Goal: Transaction & Acquisition: Purchase product/service

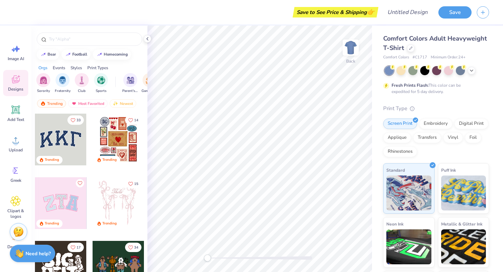
click at [415, 47] on div "Comfort Colors Adult Heavyweight T-Shirt" at bounding box center [436, 43] width 106 height 19
click at [410, 47] on icon at bounding box center [410, 47] width 3 height 3
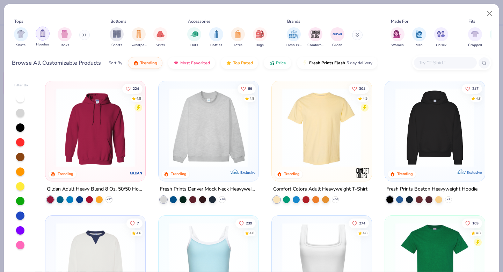
click at [43, 34] on img "filter for Hoodies" at bounding box center [43, 33] width 8 height 8
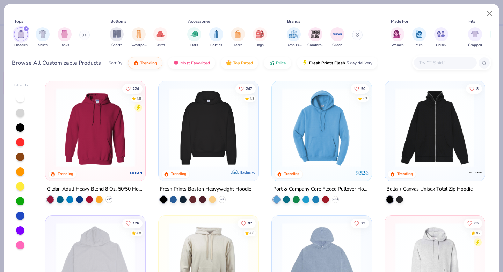
click at [231, 144] on img at bounding box center [208, 127] width 86 height 79
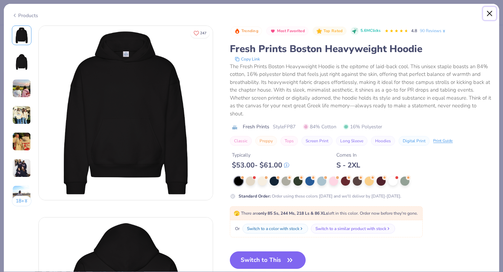
click at [489, 14] on button "Close" at bounding box center [489, 13] width 13 height 13
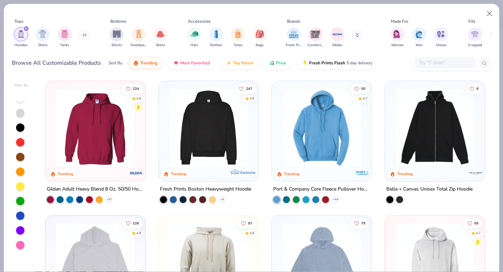
click at [105, 157] on img at bounding box center [95, 127] width 86 height 79
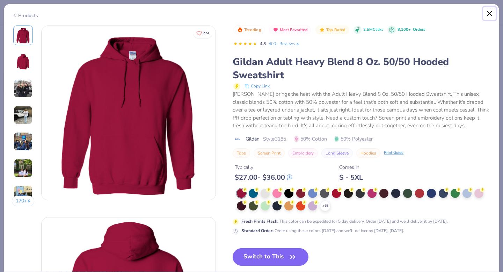
click at [489, 12] on button "Close" at bounding box center [489, 13] width 13 height 13
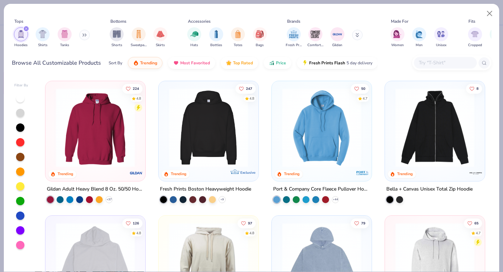
click at [94, 143] on img at bounding box center [95, 127] width 86 height 79
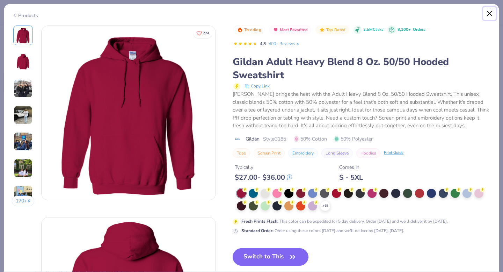
click at [490, 15] on button "Close" at bounding box center [489, 13] width 13 height 13
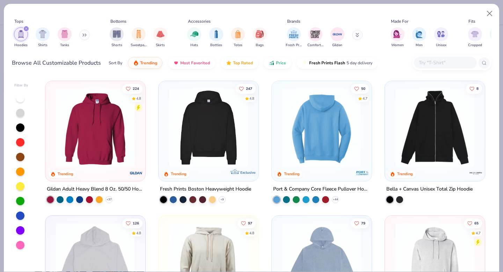
click at [279, 122] on img at bounding box center [236, 127] width 86 height 79
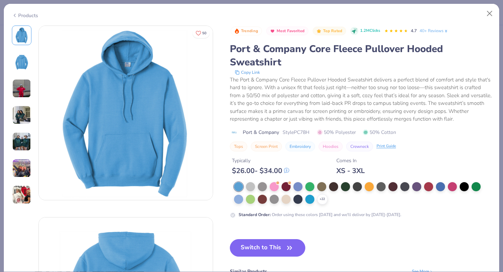
click at [27, 86] on img at bounding box center [21, 88] width 19 height 19
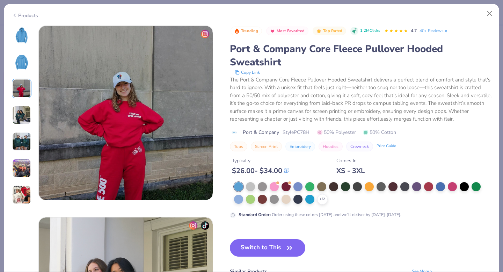
click at [22, 112] on img at bounding box center [21, 114] width 19 height 19
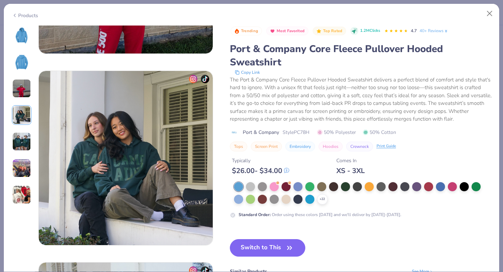
scroll to position [574, 0]
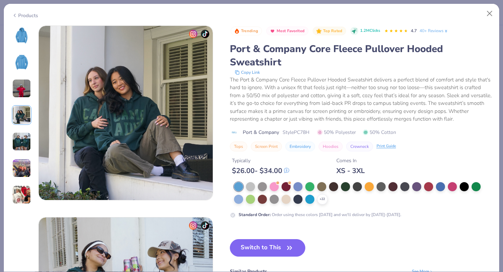
click at [22, 127] on div at bounding box center [22, 114] width 20 height 179
click at [23, 140] on img at bounding box center [21, 141] width 19 height 19
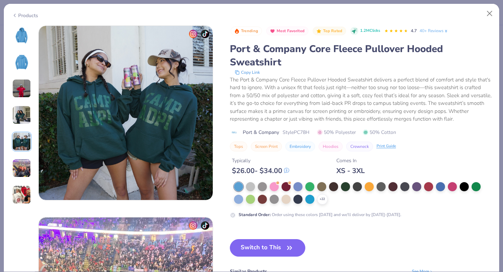
click at [29, 165] on img at bounding box center [21, 168] width 19 height 19
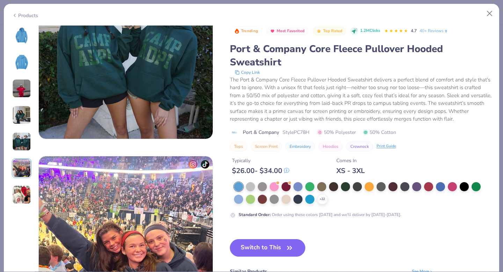
scroll to position [957, 0]
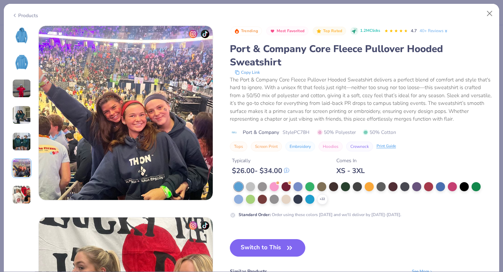
click at [28, 172] on img at bounding box center [21, 168] width 19 height 19
click at [26, 185] on img at bounding box center [21, 194] width 19 height 19
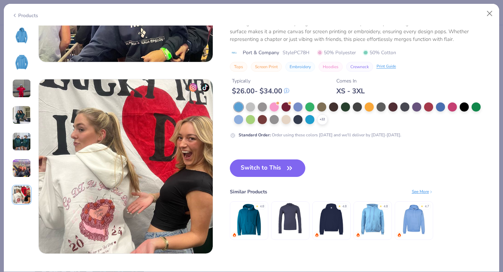
scroll to position [1148, 0]
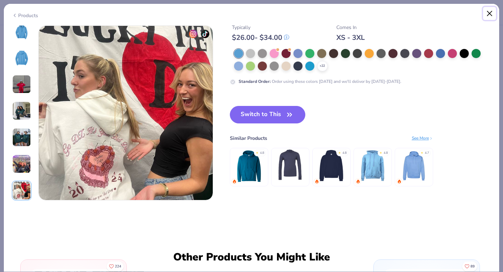
click at [488, 14] on button "Close" at bounding box center [489, 13] width 13 height 13
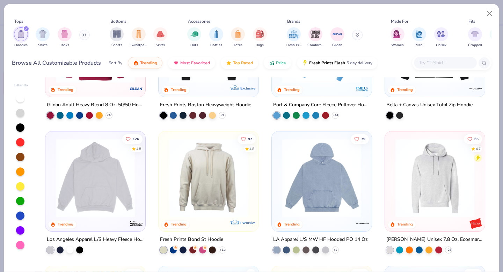
scroll to position [112, 0]
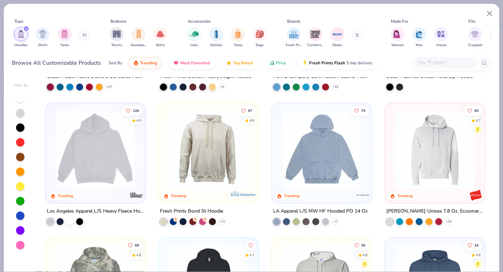
click at [89, 170] on img at bounding box center [95, 149] width 86 height 79
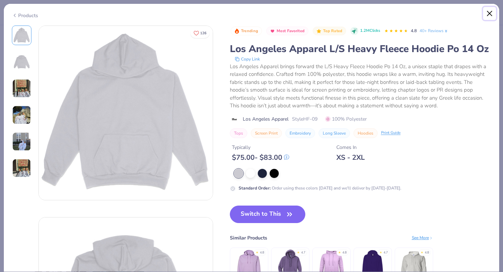
click at [486, 11] on button "Close" at bounding box center [489, 13] width 13 height 13
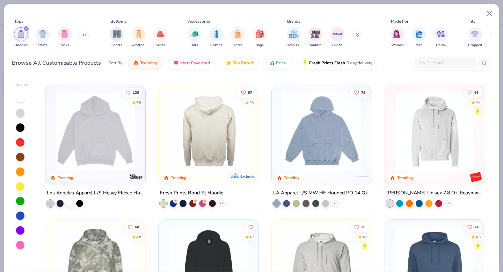
scroll to position [134, 0]
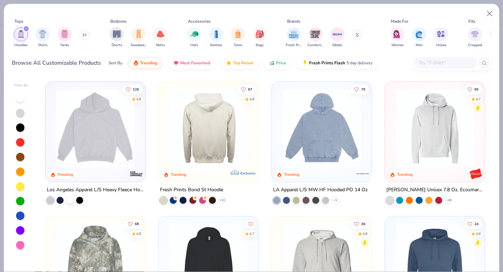
click at [299, 124] on img at bounding box center [322, 128] width 86 height 79
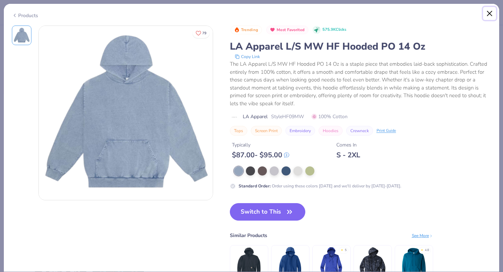
click at [492, 14] on button "Close" at bounding box center [489, 13] width 13 height 13
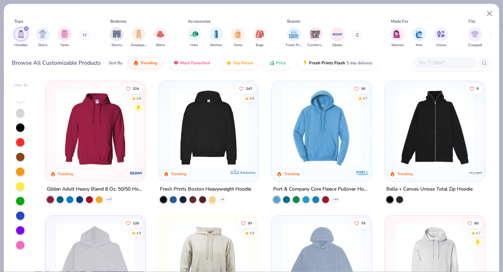
click at [220, 141] on img at bounding box center [208, 127] width 86 height 79
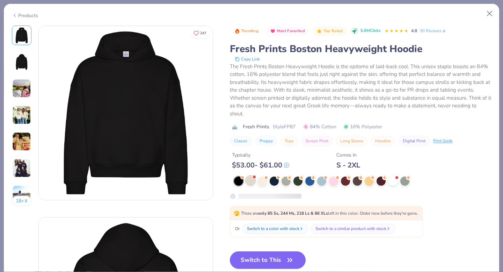
click at [252, 178] on div at bounding box center [250, 180] width 9 height 9
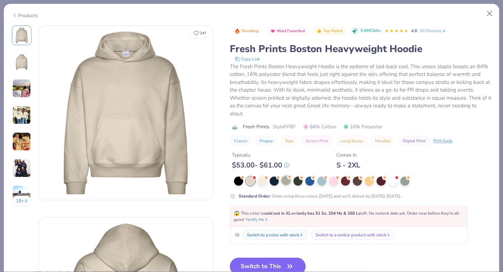
click at [286, 178] on div at bounding box center [285, 180] width 9 height 9
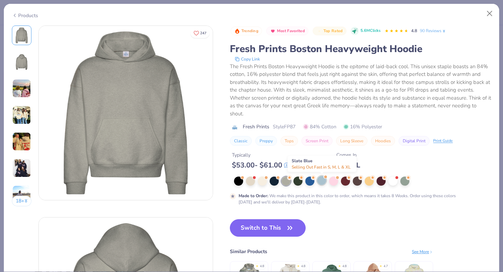
click at [320, 180] on div at bounding box center [321, 180] width 9 height 9
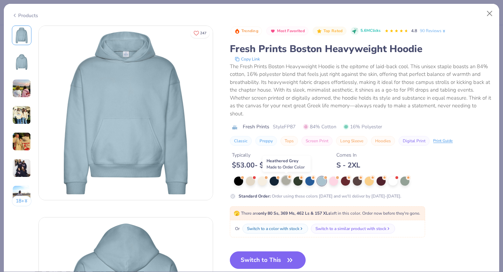
click at [285, 182] on div at bounding box center [285, 180] width 9 height 9
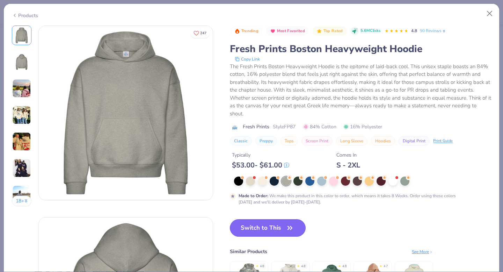
click at [272, 232] on button "Switch to This" at bounding box center [268, 227] width 76 height 17
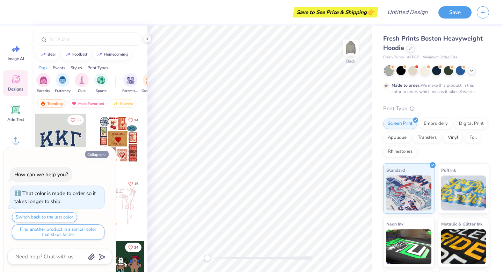
click at [100, 153] on button "Collapse" at bounding box center [96, 153] width 23 height 7
type textarea "x"
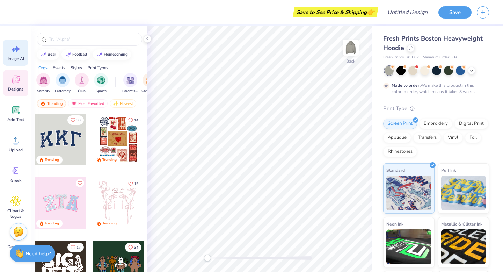
click at [14, 55] on div "Image AI" at bounding box center [15, 52] width 25 height 26
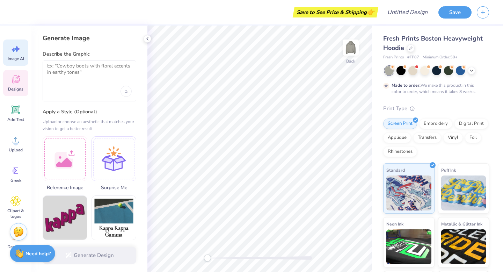
click at [15, 91] on span "Designs" at bounding box center [15, 89] width 15 height 6
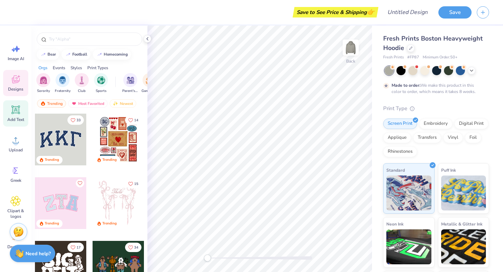
click at [13, 108] on icon at bounding box center [16, 109] width 7 height 7
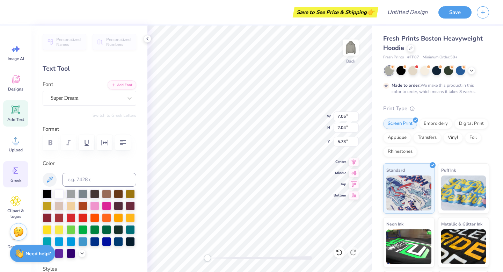
click at [15, 168] on circle at bounding box center [14, 170] width 5 height 5
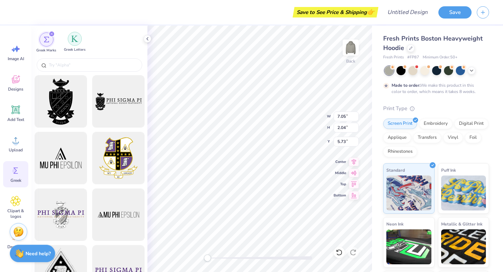
click at [77, 38] on img "filter for Greek Letters" at bounding box center [74, 38] width 7 height 7
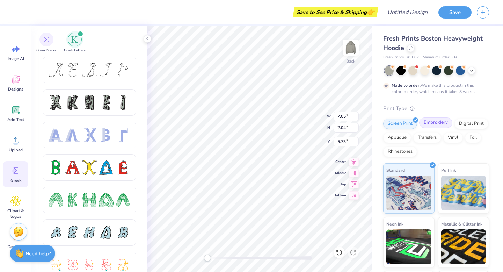
click at [436, 123] on div "Embroidery" at bounding box center [435, 122] width 33 height 10
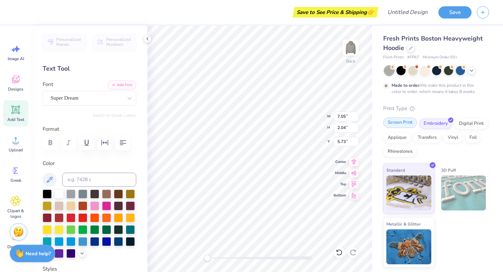
click at [405, 120] on div "Screen Print" at bounding box center [400, 122] width 34 height 10
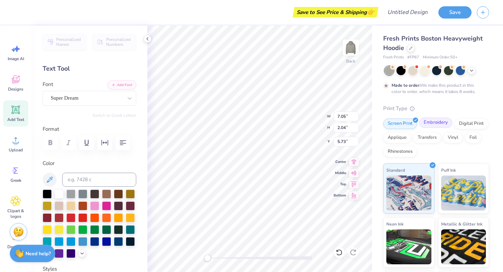
click at [432, 124] on div "Embroidery" at bounding box center [435, 122] width 33 height 10
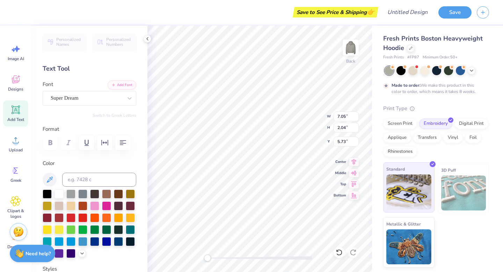
click at [411, 189] on img at bounding box center [408, 191] width 45 height 35
click at [82, 98] on div "Super Dream" at bounding box center [86, 98] width 73 height 11
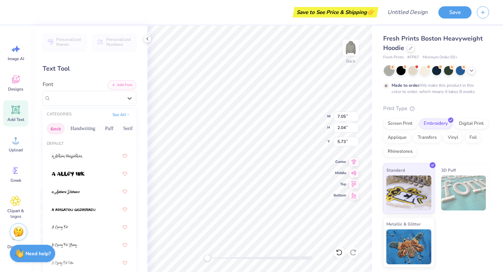
click at [57, 126] on button "Greek" at bounding box center [56, 128] width 18 height 11
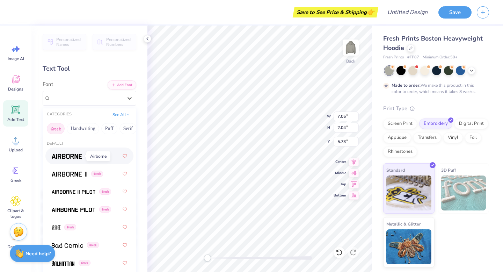
click at [82, 156] on img at bounding box center [67, 156] width 30 height 5
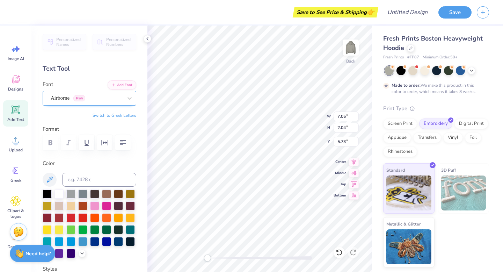
click at [71, 91] on div "Airborne Greek" at bounding box center [90, 98] width 94 height 15
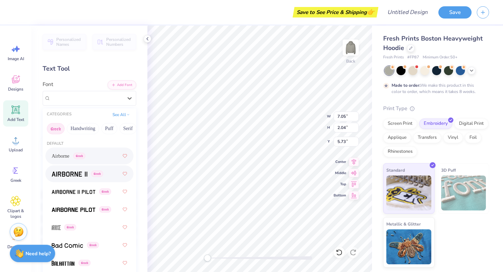
click at [92, 172] on span "Greek" at bounding box center [97, 173] width 12 height 6
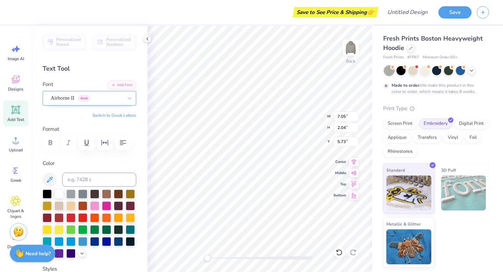
click at [95, 100] on div "Airborne II Greek" at bounding box center [86, 98] width 73 height 11
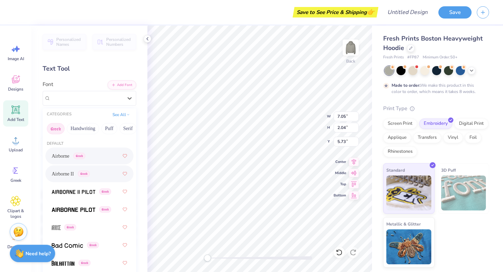
click at [58, 130] on button "Greek" at bounding box center [56, 128] width 18 height 11
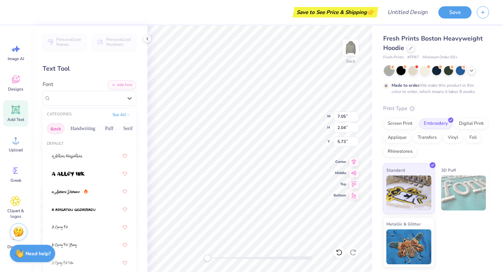
click at [58, 130] on button "Greek" at bounding box center [56, 128] width 18 height 11
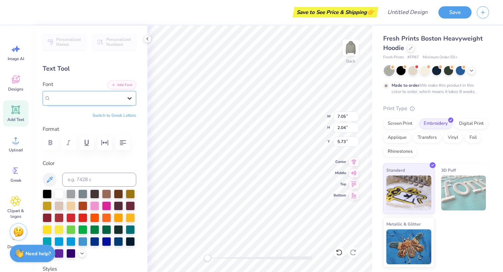
click at [125, 99] on div at bounding box center [129, 98] width 13 height 13
click at [121, 113] on button "Switch to Greek Letters" at bounding box center [115, 115] width 44 height 6
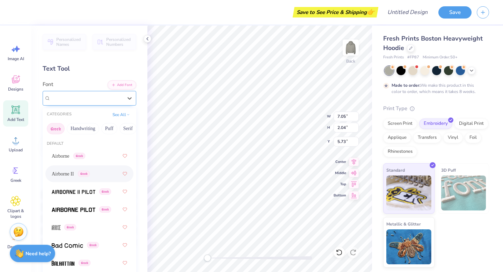
click at [81, 99] on div "Airborne II Greek" at bounding box center [86, 98] width 73 height 11
click at [83, 155] on span "Greek" at bounding box center [79, 156] width 12 height 6
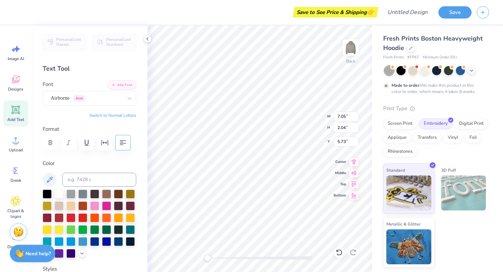
type textarea "δ"
type textarea "δεμ"
click at [74, 96] on div "Airborne Greek" at bounding box center [86, 98] width 73 height 11
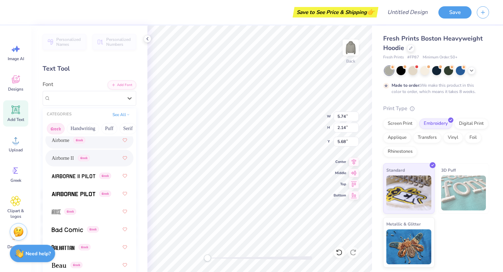
scroll to position [20, 0]
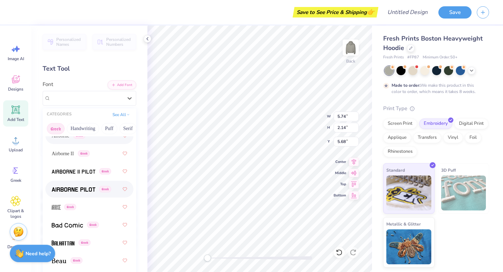
click at [81, 189] on img at bounding box center [74, 189] width 44 height 5
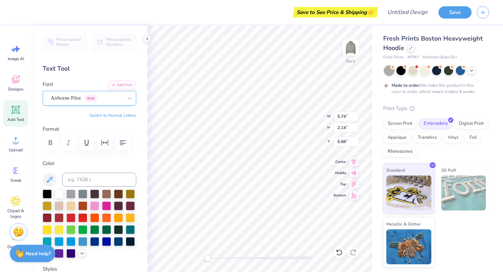
click at [89, 103] on div "Airborne Pilot Greek" at bounding box center [86, 98] width 73 height 11
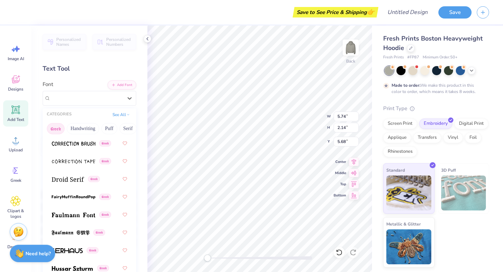
scroll to position [263, 0]
click at [123, 115] on button "See All" at bounding box center [121, 113] width 22 height 7
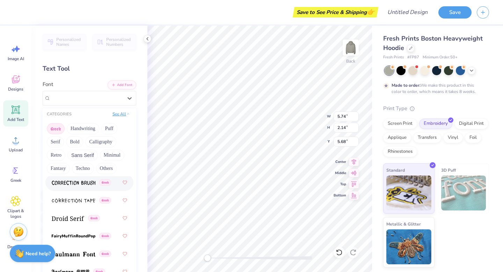
click at [121, 110] on button "See All" at bounding box center [121, 113] width 22 height 7
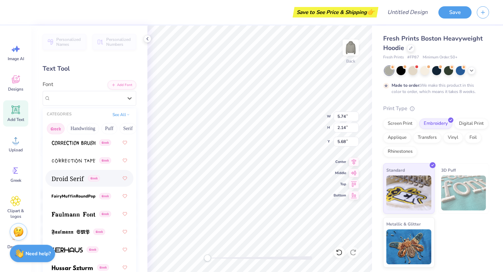
scroll to position [0, 0]
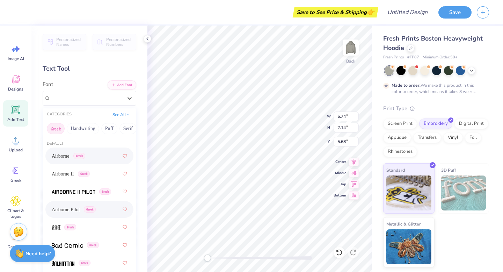
click at [55, 125] on button "Greek" at bounding box center [56, 128] width 18 height 11
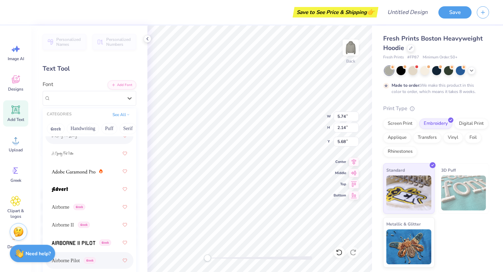
scroll to position [110, 0]
click at [86, 169] on img at bounding box center [74, 170] width 44 height 5
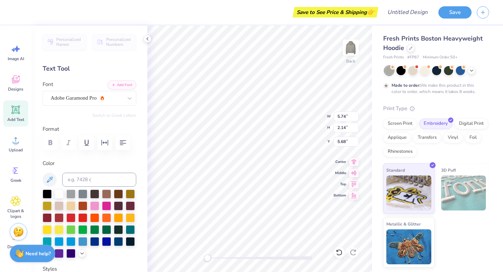
click at [79, 111] on div "Personalized Names Personalized Numbers Text Tool Add Font Font Adobe Garamond …" at bounding box center [89, 148] width 116 height 246
click at [84, 104] on div "Adobe Garamond Pro" at bounding box center [90, 98] width 94 height 15
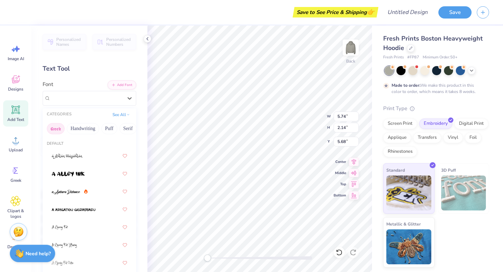
click at [56, 127] on button "Greek" at bounding box center [56, 128] width 18 height 11
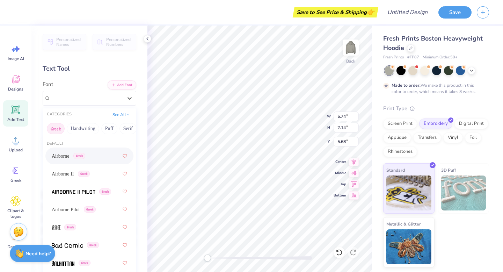
click at [79, 155] on span "Greek" at bounding box center [79, 156] width 12 height 6
click at [100, 100] on div "Airborne Greek" at bounding box center [86, 98] width 73 height 11
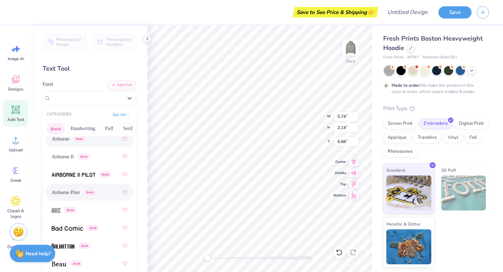
scroll to position [19, 0]
click at [105, 194] on div "Airborne Pilot Greek" at bounding box center [89, 190] width 75 height 13
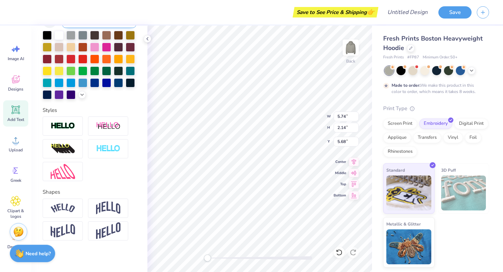
scroll to position [160, 0]
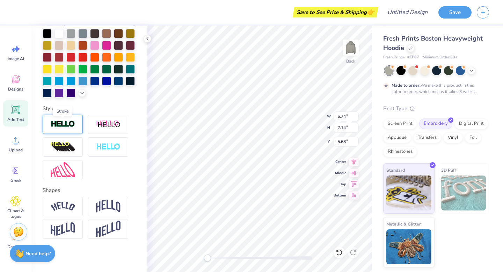
click at [69, 126] on img at bounding box center [63, 124] width 24 height 8
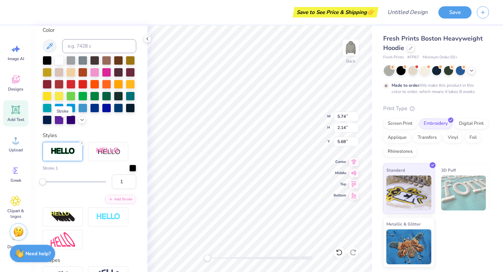
scroll to position [187, 0]
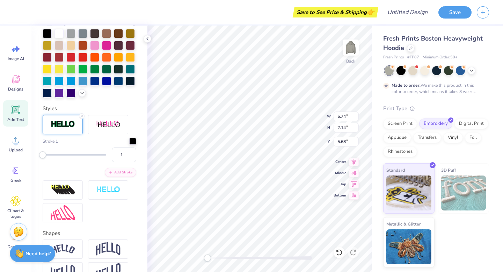
click at [115, 102] on div "Personalized Names Personalized Numbers Text Tool Add Font Font Airborne Pilot …" at bounding box center [89, 148] width 116 height 246
type input "8.50"
type input "3.20"
click at [105, 97] on div at bounding box center [90, 63] width 94 height 68
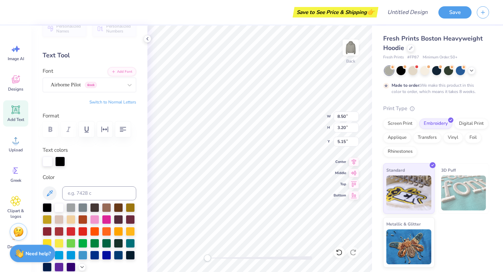
scroll to position [0, 0]
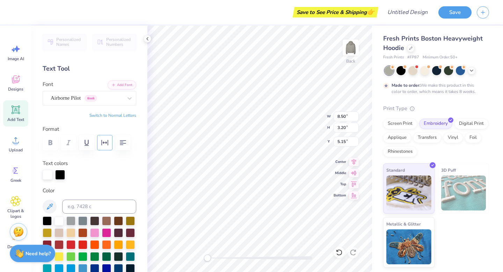
click at [104, 140] on icon "button" at bounding box center [105, 142] width 8 height 8
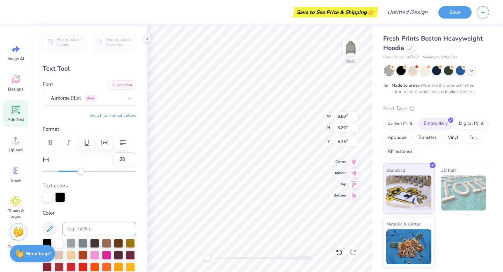
type input "31"
drag, startPoint x: 58, startPoint y: 171, endPoint x: 82, endPoint y: 175, distance: 24.4
click at [82, 175] on div "Personalized Names Personalized Numbers Text Tool Add Font Font Airborne Pilot …" at bounding box center [89, 148] width 116 height 246
click at [341, 252] on icon at bounding box center [339, 252] width 6 height 6
click at [125, 161] on input "0" at bounding box center [124, 159] width 23 height 14
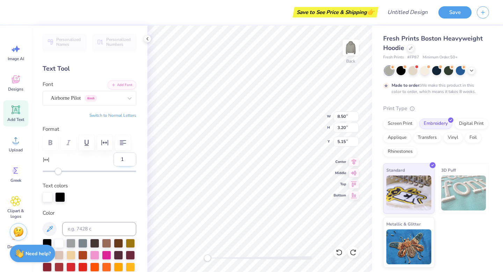
click at [130, 157] on input "1" at bounding box center [124, 159] width 23 height 14
click at [130, 157] on input "2" at bounding box center [124, 159] width 23 height 14
click at [130, 157] on input "3" at bounding box center [124, 159] width 23 height 14
click at [130, 157] on input "4" at bounding box center [124, 159] width 23 height 14
click at [130, 157] on input "5" at bounding box center [124, 159] width 23 height 14
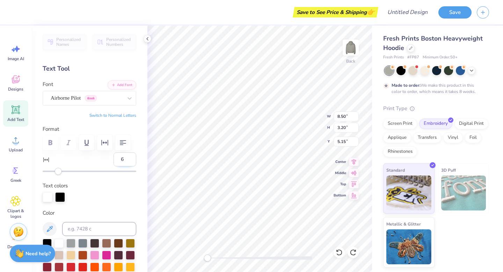
type input "6"
click at [130, 157] on input "6" at bounding box center [124, 159] width 23 height 14
click at [91, 156] on div "6" at bounding box center [90, 163] width 94 height 22
click at [336, 253] on icon at bounding box center [339, 252] width 7 height 7
click at [120, 161] on input "0" at bounding box center [124, 159] width 23 height 14
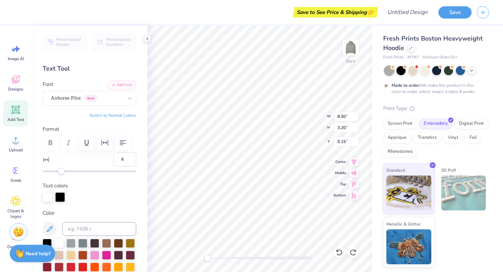
type input "5"
click at [62, 172] on div "Accessibility label" at bounding box center [62, 171] width 7 height 7
click at [78, 123] on div "Personalized Names Personalized Numbers Text Tool Add Font Font Airborne Pilot …" at bounding box center [89, 148] width 116 height 246
click at [97, 100] on div "Airborne Pilot Greek" at bounding box center [86, 98] width 73 height 11
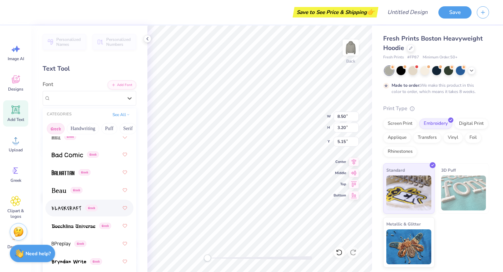
scroll to position [97, 0]
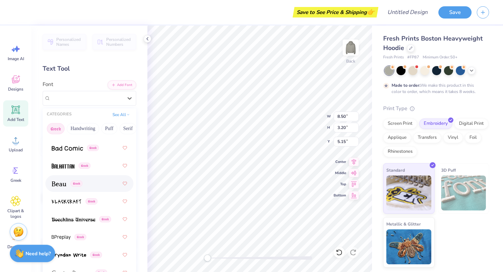
click at [98, 184] on div "Greek" at bounding box center [89, 183] width 75 height 13
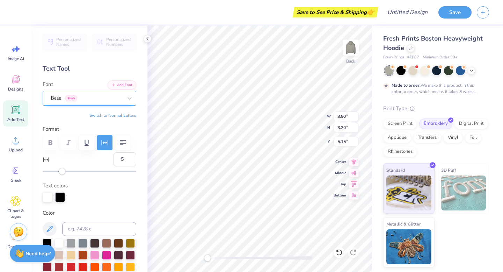
click at [96, 98] on div "Beau Greek" at bounding box center [86, 98] width 73 height 11
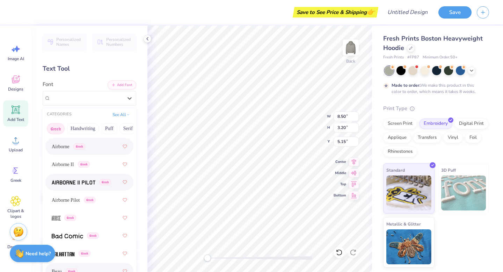
scroll to position [0, 0]
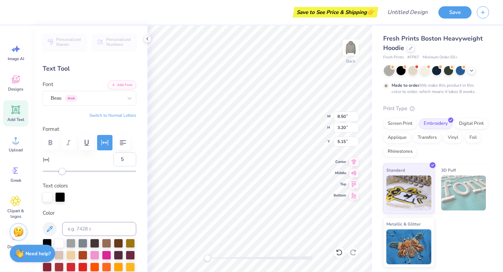
type textarea "ΔΕΜ"
click at [85, 100] on div "Beau Greek" at bounding box center [86, 98] width 73 height 11
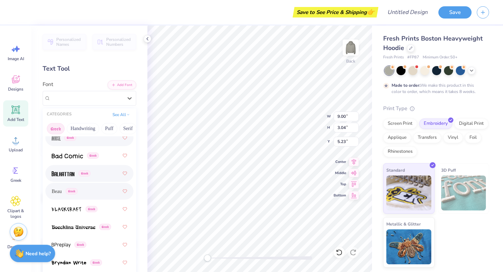
scroll to position [90, 0]
click at [91, 175] on div "Greek" at bounding box center [89, 172] width 75 height 13
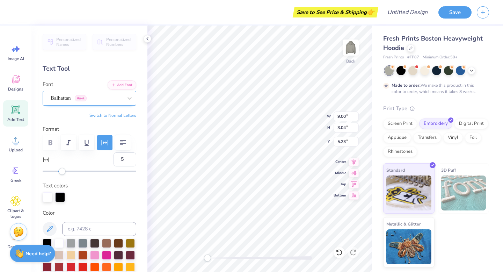
click at [94, 100] on div "Balhattan Greek" at bounding box center [86, 98] width 73 height 11
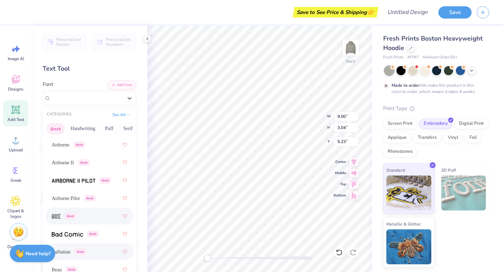
scroll to position [0, 0]
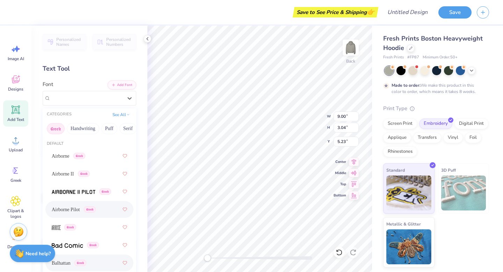
click at [80, 208] on span "Airborne Pilot" at bounding box center [66, 209] width 28 height 7
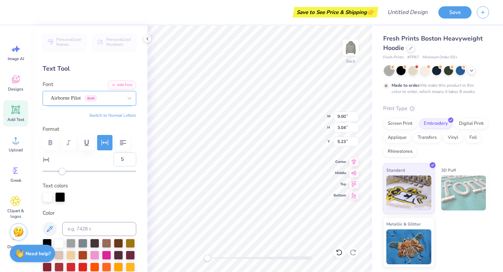
click at [107, 101] on div "Airborne Pilot Greek" at bounding box center [86, 98] width 73 height 11
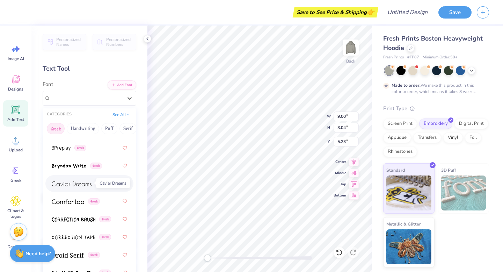
scroll to position [187, 0]
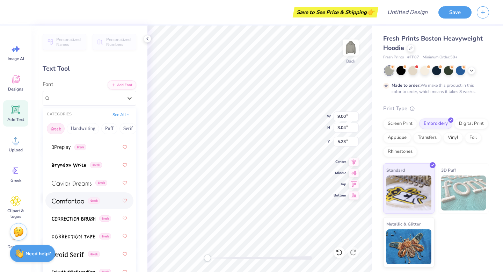
click at [83, 202] on img at bounding box center [68, 200] width 32 height 5
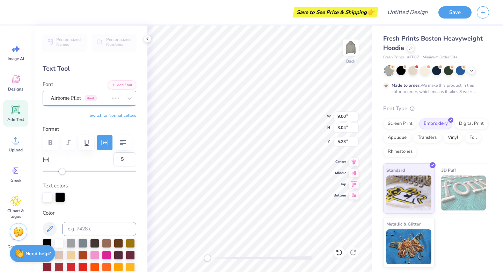
click at [102, 100] on div "Airborne Pilot Greek" at bounding box center [79, 98] width 59 height 11
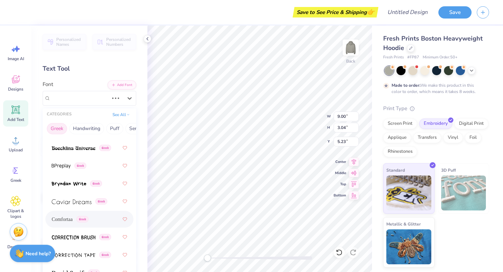
scroll to position [169, 0]
click at [84, 218] on span "Greek" at bounding box center [82, 218] width 12 height 6
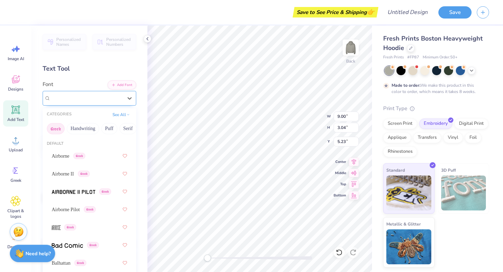
click at [100, 100] on div "Comfortaa Greek" at bounding box center [86, 98] width 73 height 11
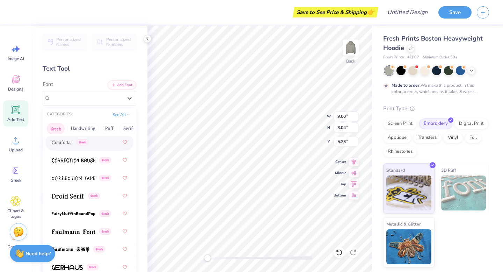
scroll to position [259, 0]
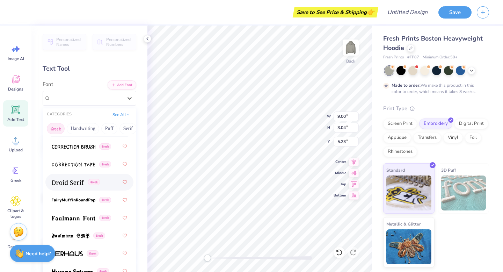
click at [99, 184] on span "Greek" at bounding box center [94, 182] width 12 height 6
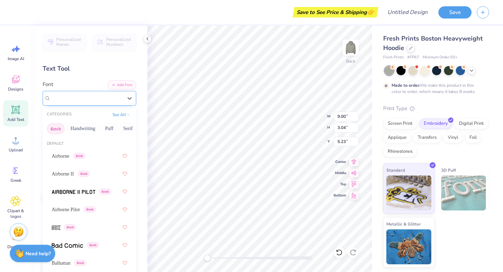
click at [100, 96] on div "Droid Serif Greek" at bounding box center [86, 98] width 73 height 11
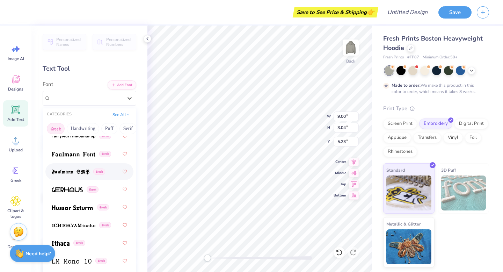
scroll to position [325, 0]
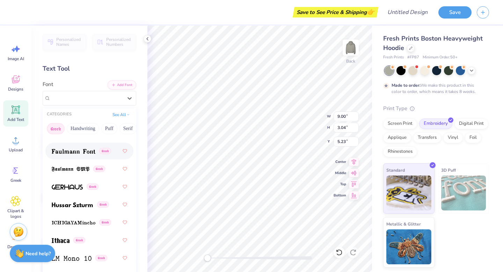
click at [84, 149] on img at bounding box center [74, 151] width 44 height 5
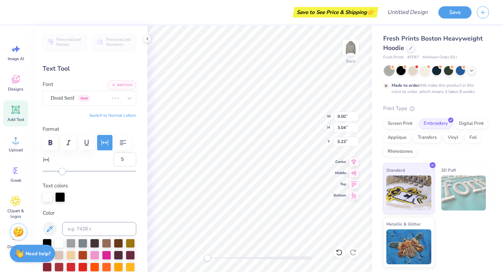
click at [69, 116] on div "Switch to Normal Letters" at bounding box center [90, 115] width 94 height 6
click at [94, 97] on div "Droid Serif Greek" at bounding box center [79, 98] width 59 height 11
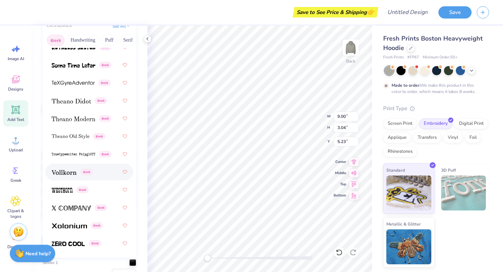
scroll to position [91, 0]
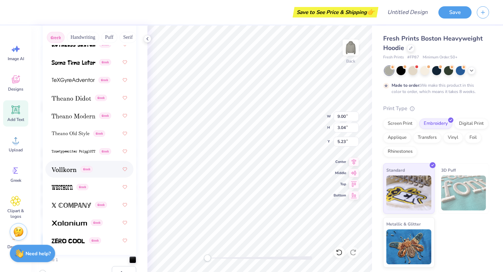
click at [100, 174] on div "Greek" at bounding box center [89, 169] width 75 height 13
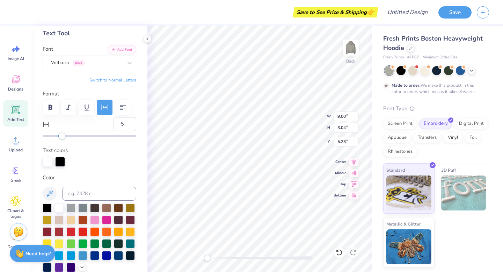
scroll to position [31, 0]
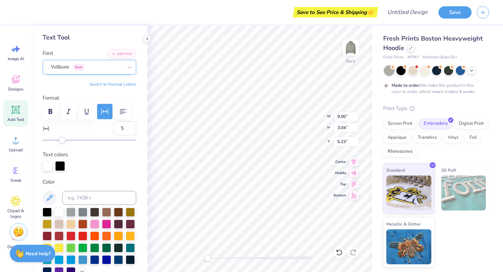
click at [100, 72] on div "Vollkorn Greek" at bounding box center [86, 66] width 73 height 11
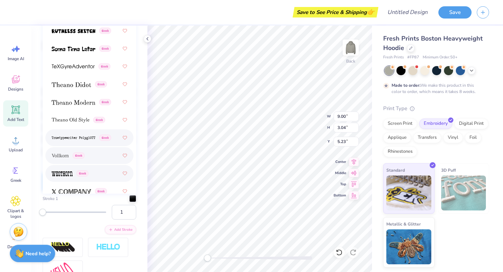
scroll to position [627, 0]
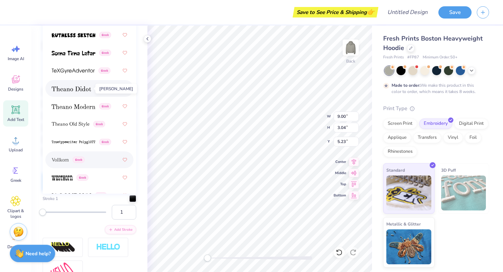
click at [89, 90] on img at bounding box center [71, 88] width 39 height 5
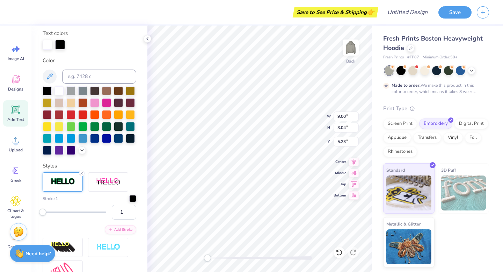
click at [111, 57] on label "Color" at bounding box center [90, 61] width 94 height 8
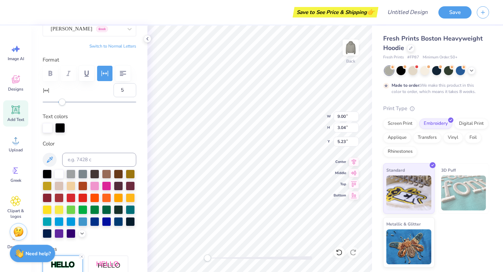
scroll to position [68, 0]
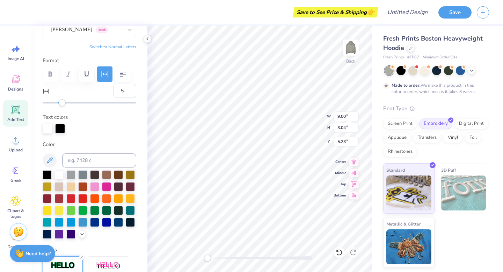
click at [99, 125] on div at bounding box center [90, 129] width 94 height 10
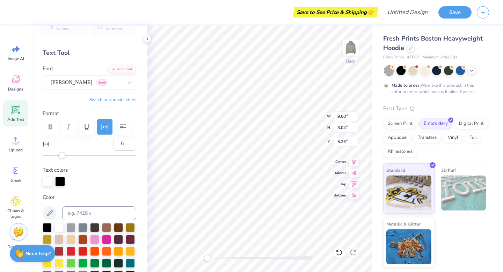
scroll to position [13, 0]
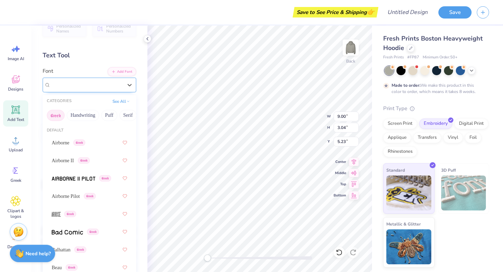
click at [101, 88] on div "[PERSON_NAME] Greek" at bounding box center [86, 84] width 73 height 11
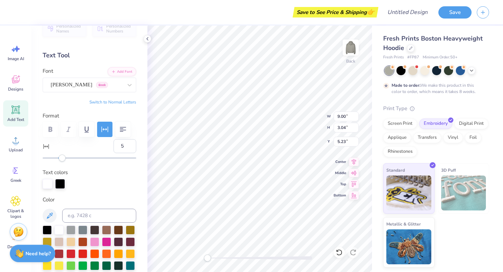
click at [95, 68] on div "Font [PERSON_NAME] Greek" at bounding box center [90, 79] width 94 height 25
click at [338, 250] on icon at bounding box center [339, 252] width 7 height 7
type input "9.61"
type input "3.03"
click at [351, 248] on div at bounding box center [352, 251] width 11 height 11
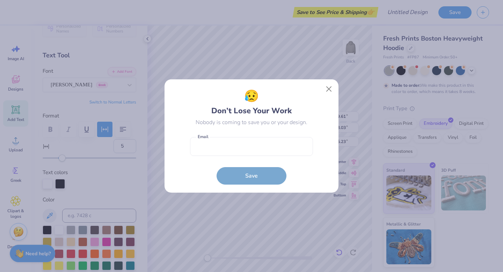
click at [339, 252] on div "😥 Don’t Lose Your Work Nobody is coming to save you or your design. Email is a …" at bounding box center [251, 136] width 503 height 272
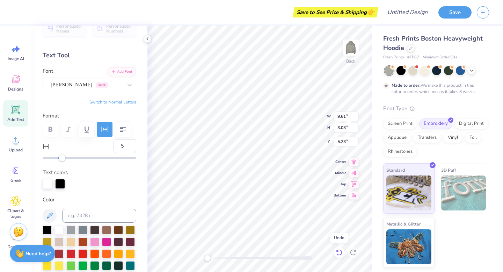
click at [339, 252] on icon at bounding box center [339, 252] width 7 height 7
click at [355, 250] on icon at bounding box center [352, 252] width 7 height 7
click at [80, 87] on div "[PERSON_NAME] Greek" at bounding box center [86, 84] width 73 height 11
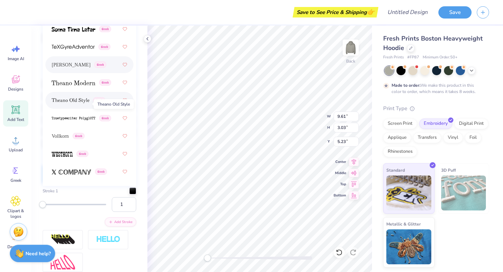
scroll to position [640, 0]
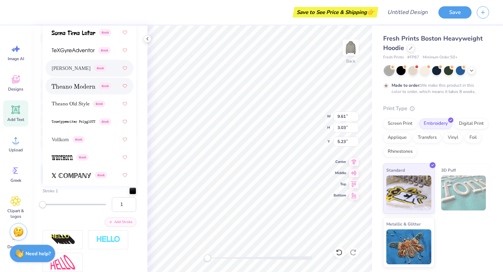
click at [81, 88] on img at bounding box center [74, 86] width 44 height 5
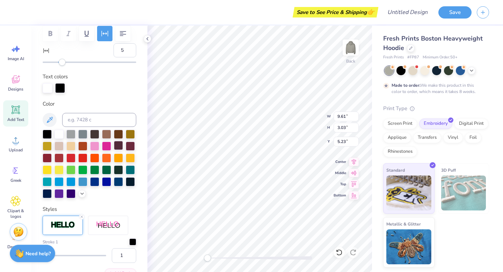
scroll to position [102, 0]
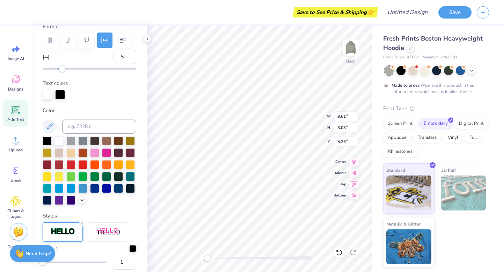
click at [117, 96] on div at bounding box center [90, 95] width 94 height 10
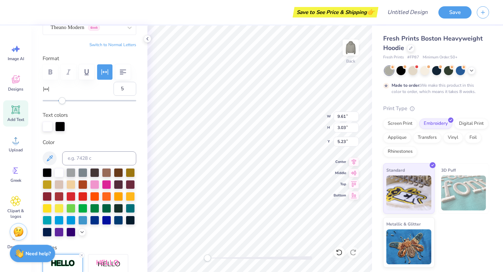
scroll to position [59, 0]
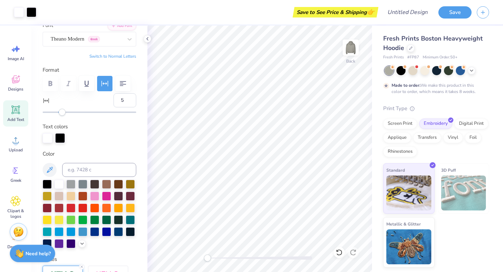
click at [51, 84] on div at bounding box center [90, 83] width 94 height 15
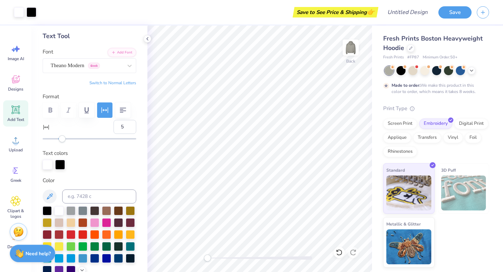
scroll to position [30, 0]
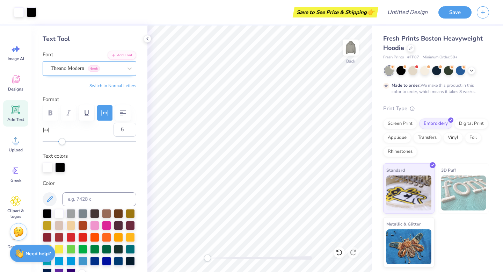
click at [78, 67] on div "Theano Modern Greek" at bounding box center [86, 68] width 73 height 11
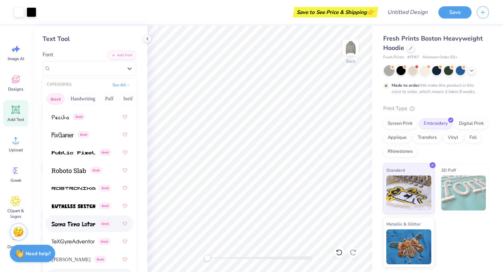
scroll to position [580, 0]
click at [81, 172] on img at bounding box center [69, 170] width 34 height 5
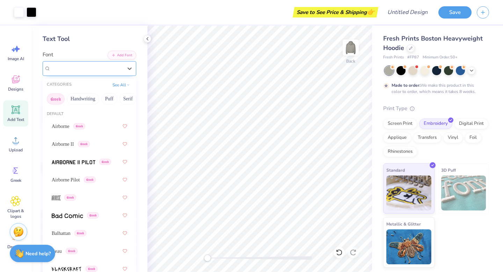
click at [97, 68] on div "Roboto Slab Greek" at bounding box center [86, 68] width 73 height 11
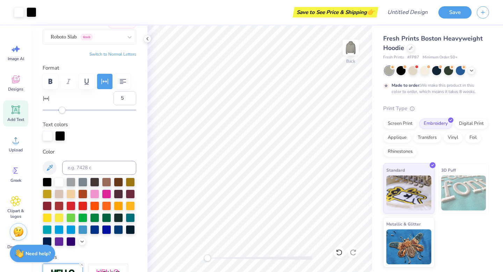
scroll to position [50, 0]
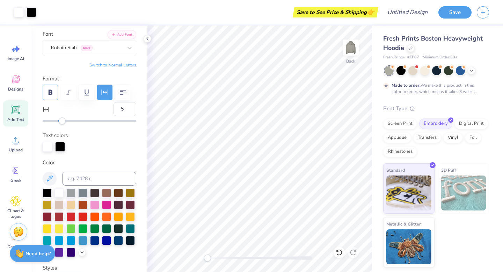
click at [52, 93] on icon "button" at bounding box center [50, 92] width 8 height 8
click at [124, 107] on input "5" at bounding box center [124, 109] width 23 height 14
drag, startPoint x: 124, startPoint y: 107, endPoint x: 88, endPoint y: 107, distance: 36.3
click at [90, 107] on div "5" at bounding box center [90, 113] width 94 height 22
type input "2"
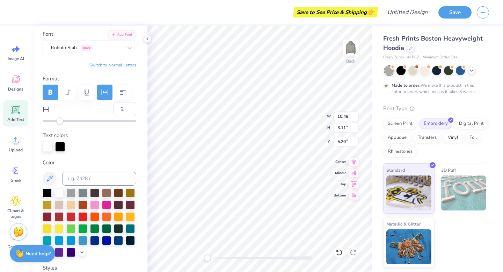
click at [105, 135] on div "Text colors" at bounding box center [90, 141] width 94 height 20
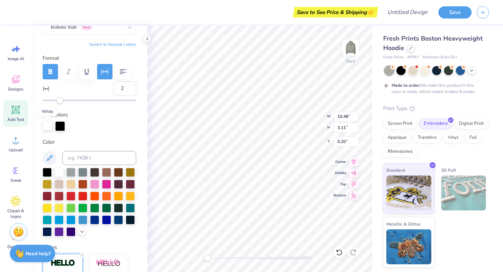
click at [46, 126] on div at bounding box center [48, 125] width 10 height 10
click at [45, 196] on div at bounding box center [47, 195] width 9 height 9
type input "10.22"
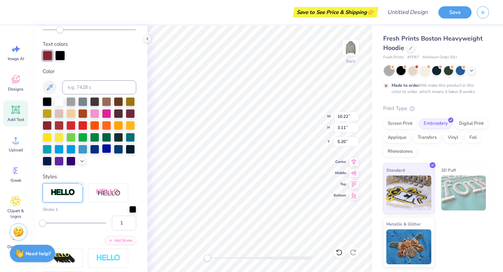
scroll to position [150, 0]
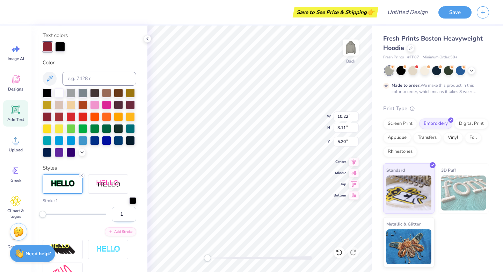
click at [126, 218] on input "1" at bounding box center [124, 214] width 24 height 15
type input "1"
type input "5"
drag, startPoint x: 125, startPoint y: 216, endPoint x: 65, endPoint y: 216, distance: 60.0
click at [66, 216] on div "5" at bounding box center [90, 214] width 94 height 15
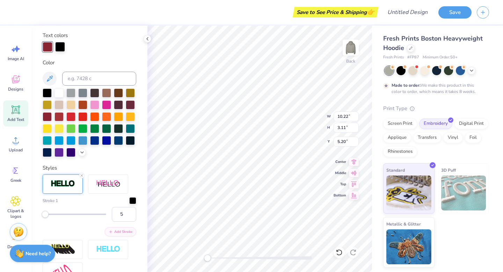
type input "4"
click at [125, 47] on div at bounding box center [90, 47] width 94 height 10
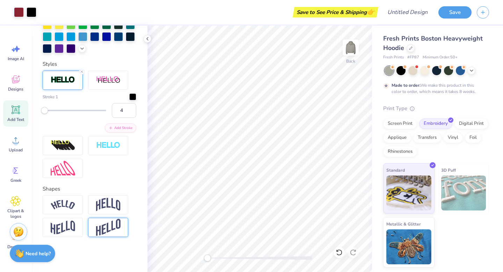
scroll to position [0, 0]
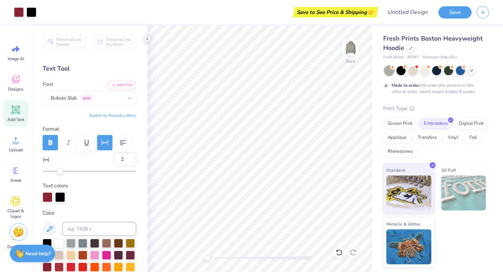
click at [146, 39] on icon at bounding box center [148, 39] width 6 height 6
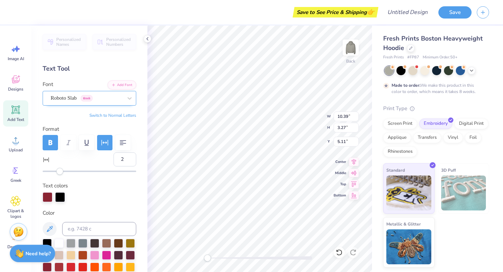
click at [91, 98] on div "Roboto Slab Greek" at bounding box center [86, 98] width 73 height 11
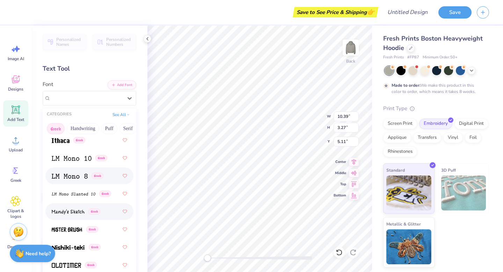
scroll to position [425, 0]
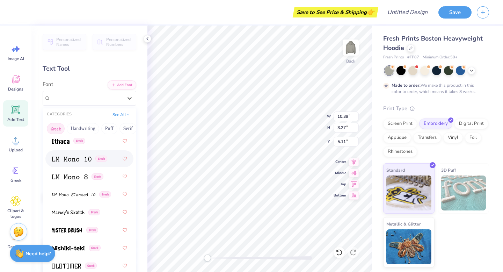
click at [83, 163] on div "Greek" at bounding box center [89, 158] width 75 height 13
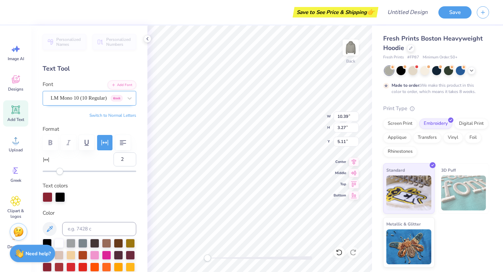
click at [98, 102] on div at bounding box center [87, 97] width 72 height 9
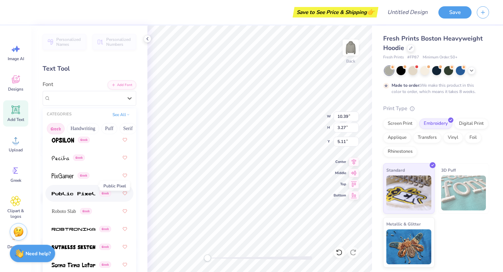
scroll to position [581, 0]
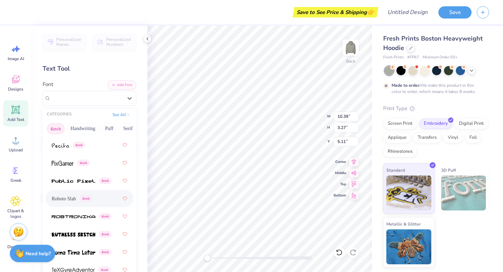
click at [75, 202] on span "Roboto Slab" at bounding box center [64, 198] width 24 height 7
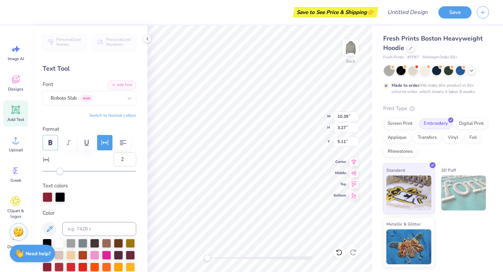
click at [52, 143] on icon "button" at bounding box center [51, 142] width 4 height 5
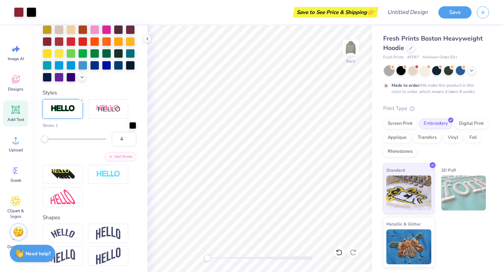
scroll to position [248, 0]
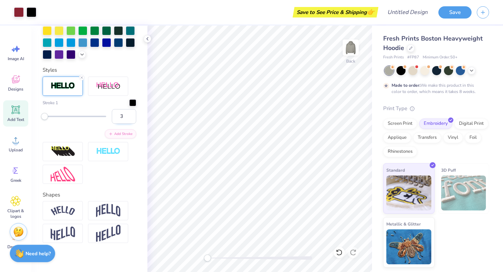
click at [128, 119] on input "3" at bounding box center [124, 116] width 24 height 15
type input "2"
click at [128, 119] on input "2" at bounding box center [124, 116] width 24 height 15
click at [87, 126] on div "Stroke 1 2 Add Stroke" at bounding box center [90, 118] width 94 height 39
drag, startPoint x: 128, startPoint y: 118, endPoint x: 91, endPoint y: 118, distance: 36.3
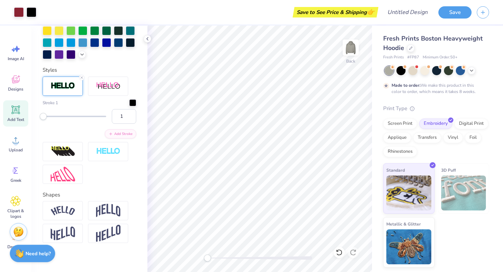
click at [91, 118] on div "1" at bounding box center [90, 116] width 94 height 15
type input "20"
click at [82, 120] on div "21" at bounding box center [90, 116] width 94 height 15
type input "1"
drag, startPoint x: 56, startPoint y: 118, endPoint x: 24, endPoint y: 127, distance: 33.7
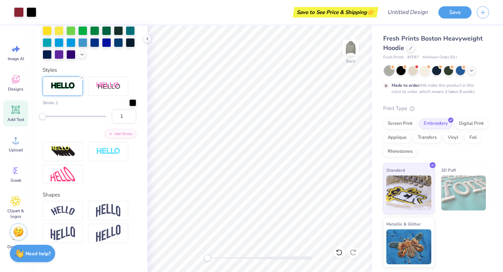
click at [25, 126] on div "Art colors Save to See Price & Shipping 👉 Design Title Save Image AI Designs Ad…" at bounding box center [251, 136] width 503 height 272
type input "2"
click at [131, 113] on input "2" at bounding box center [124, 116] width 24 height 15
type input "3"
click at [130, 114] on input "3" at bounding box center [124, 116] width 24 height 15
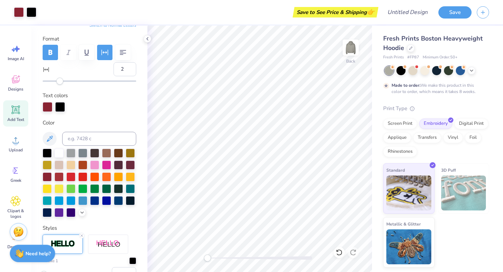
scroll to position [88, 0]
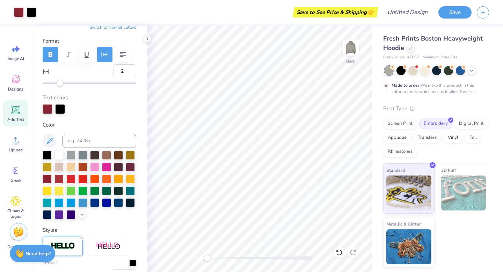
drag, startPoint x: 124, startPoint y: 72, endPoint x: 95, endPoint y: 72, distance: 29.3
click at [96, 72] on div "2" at bounding box center [90, 75] width 94 height 22
type input "0"
click at [121, 73] on input "0" at bounding box center [124, 71] width 23 height 14
type input "2"
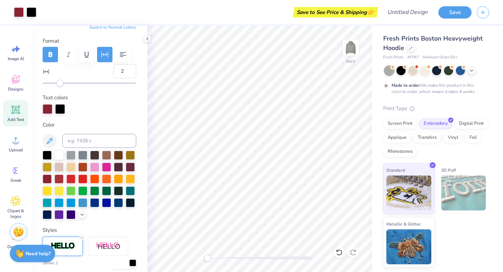
scroll to position [0, 0]
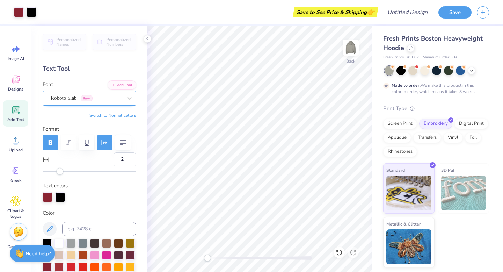
click at [110, 101] on div "Roboto Slab Greek" at bounding box center [86, 98] width 73 height 11
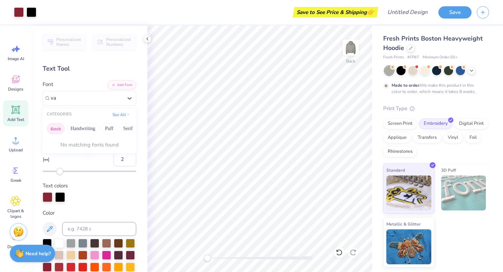
type input "var"
drag, startPoint x: 104, startPoint y: 98, endPoint x: 28, endPoint y: 98, distance: 75.8
click at [28, 98] on div "Art colors Save to See Price & Shipping 👉 Design Title Save Image AI Designs Ad…" at bounding box center [251, 136] width 503 height 272
type input "s"
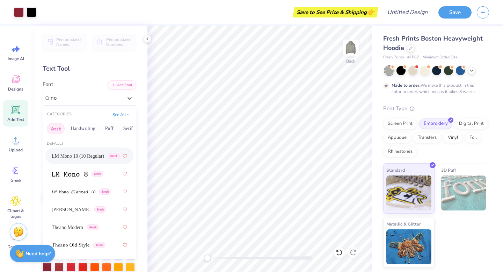
type input "n"
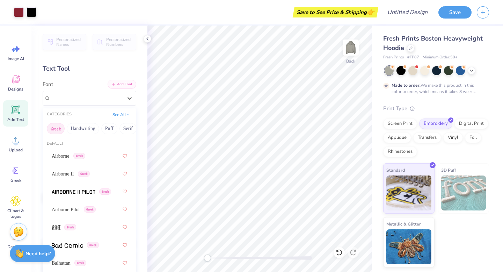
click at [130, 84] on button "Add Font" at bounding box center [122, 84] width 29 height 9
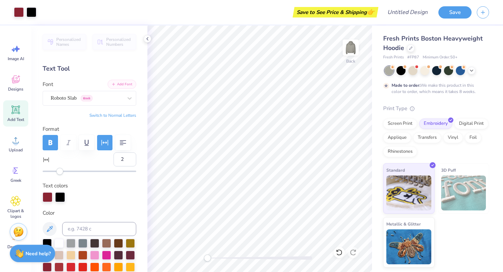
click at [122, 83] on button "Add Font" at bounding box center [122, 84] width 29 height 9
click at [121, 82] on button "Add Font" at bounding box center [122, 84] width 29 height 9
click at [112, 102] on div at bounding box center [87, 97] width 72 height 9
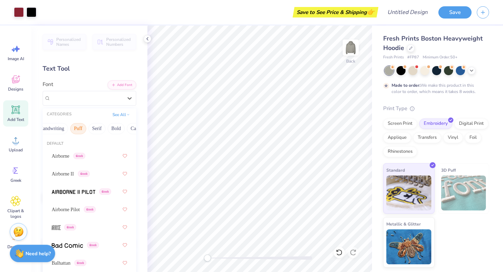
scroll to position [0, 32]
click at [97, 128] on button "Serif" at bounding box center [95, 128] width 17 height 11
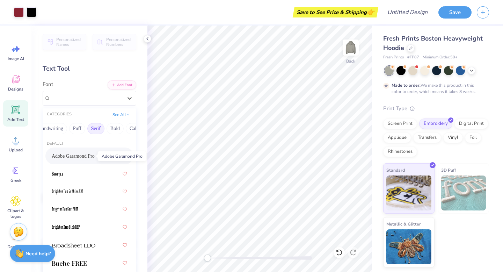
click at [87, 157] on span "Adobe Garamond Pro" at bounding box center [73, 155] width 43 height 7
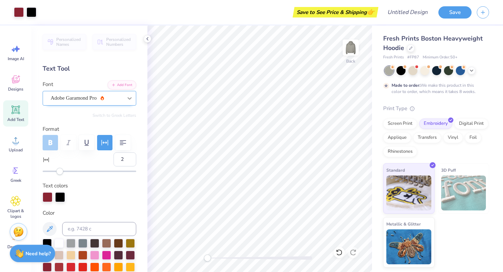
click at [124, 100] on div at bounding box center [129, 98] width 13 height 13
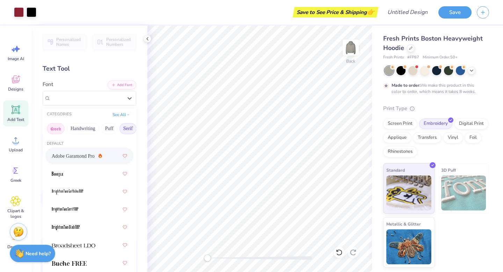
click at [58, 125] on button "Greek" at bounding box center [56, 128] width 18 height 11
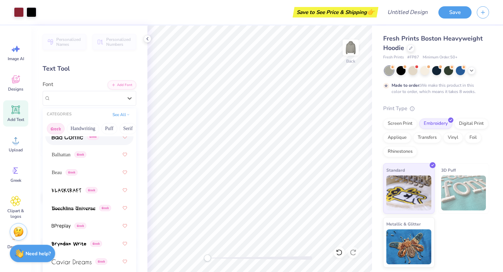
scroll to position [112, 0]
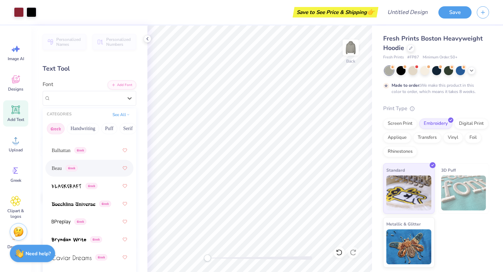
click at [81, 168] on div "Beau Greek" at bounding box center [89, 168] width 75 height 13
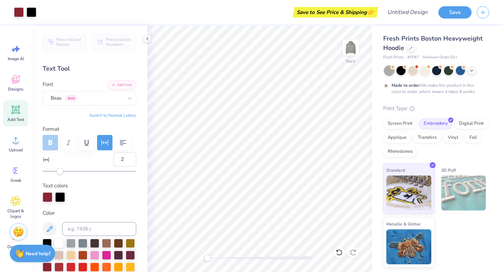
click at [50, 140] on div at bounding box center [90, 142] width 94 height 15
click at [80, 121] on div "Personalized Names Personalized Numbers Text Tool Add Font Font Beau Greek Swit…" at bounding box center [89, 148] width 116 height 246
click at [54, 142] on div at bounding box center [90, 142] width 94 height 15
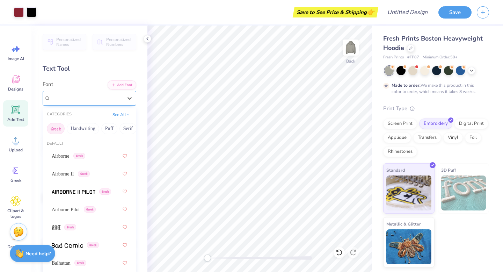
click at [116, 101] on div "Beau Greek" at bounding box center [86, 98] width 73 height 11
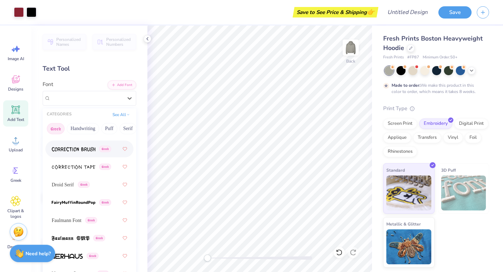
scroll to position [259, 0]
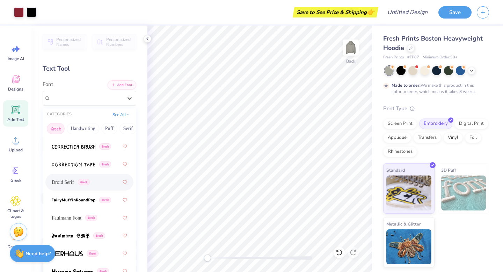
click at [103, 186] on div "Droid Serif Greek" at bounding box center [89, 182] width 75 height 13
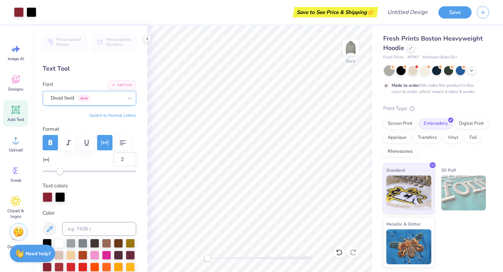
click at [102, 103] on div "Droid Serif Greek" at bounding box center [86, 98] width 73 height 11
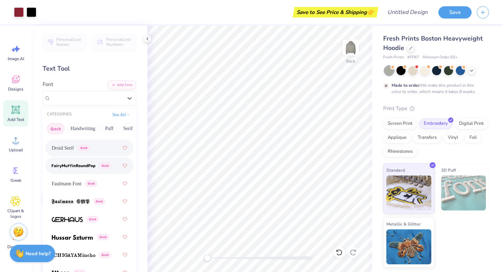
scroll to position [295, 0]
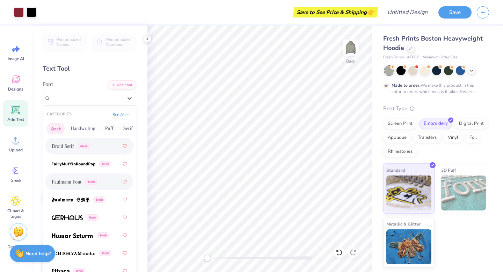
click at [105, 182] on div "Faulmann Font Greek" at bounding box center [89, 181] width 75 height 13
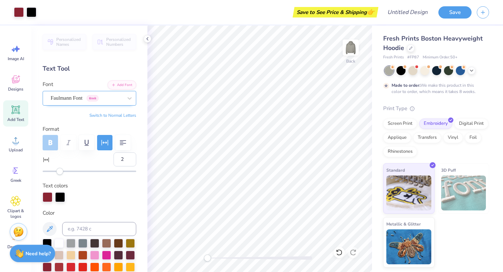
click at [112, 96] on div "Faulmann Font Greek" at bounding box center [86, 98] width 73 height 11
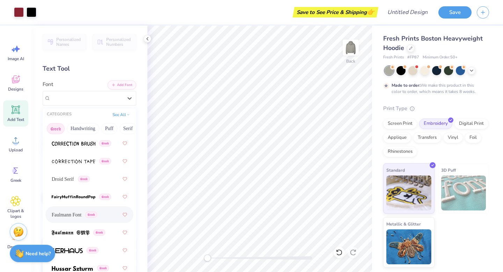
scroll to position [262, 0]
click at [88, 199] on span at bounding box center [74, 196] width 44 height 7
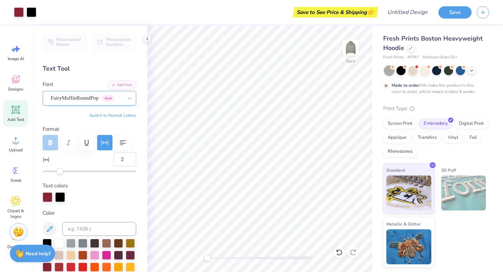
click at [122, 95] on div "FairyMuffinRoundPop Greek" at bounding box center [86, 98] width 73 height 11
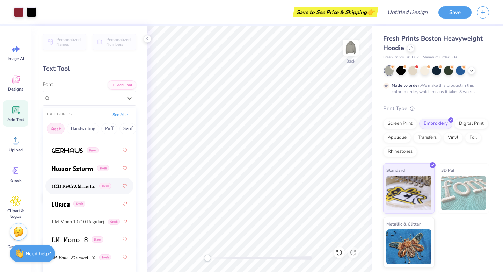
scroll to position [365, 0]
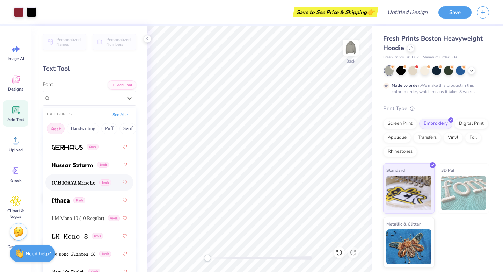
click at [91, 186] on span at bounding box center [74, 182] width 44 height 7
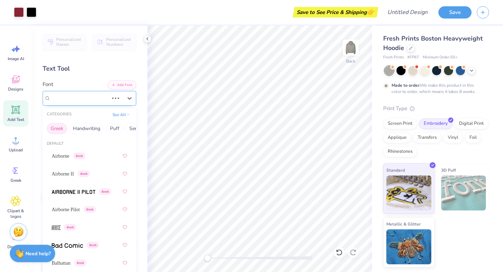
click at [106, 97] on div "FairyMuffinRoundPop Greek" at bounding box center [79, 98] width 59 height 11
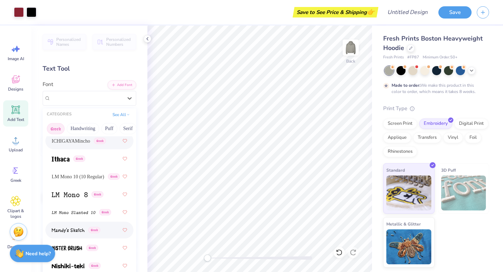
scroll to position [398, 0]
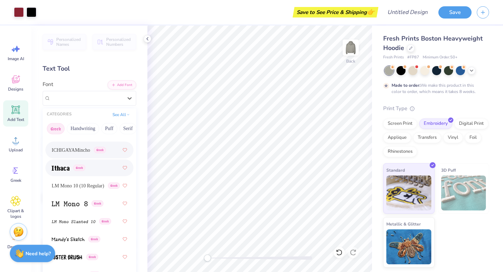
click at [93, 170] on div "Greek" at bounding box center [89, 167] width 75 height 13
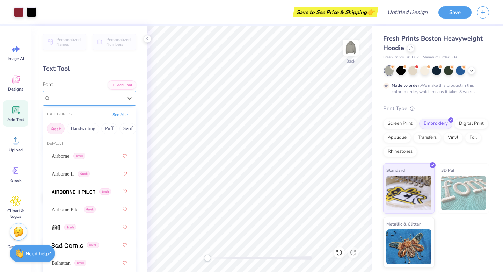
click at [80, 97] on div "Ithaca Greek" at bounding box center [86, 98] width 73 height 11
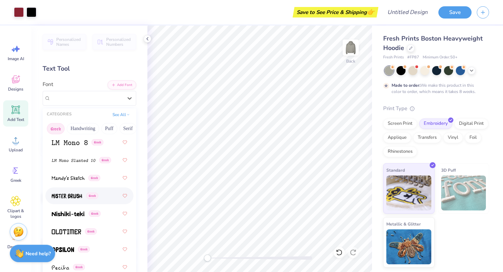
scroll to position [459, 0]
click at [98, 214] on span "Greek" at bounding box center [95, 213] width 12 height 6
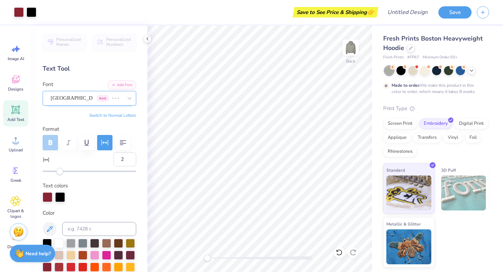
click at [97, 97] on div "Ithaca Greek" at bounding box center [79, 98] width 59 height 11
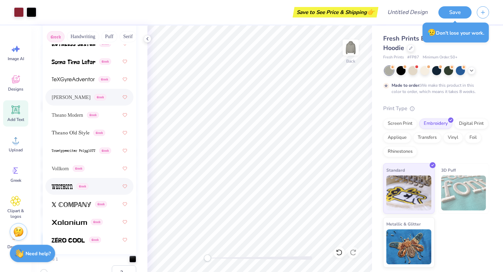
scroll to position [73, 0]
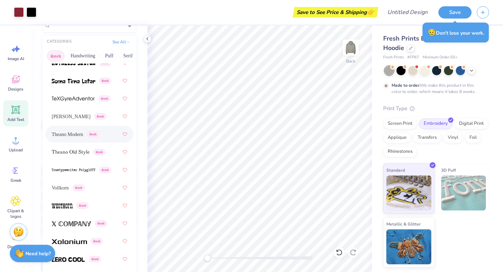
click at [75, 137] on span "Theano Modern" at bounding box center [67, 134] width 31 height 7
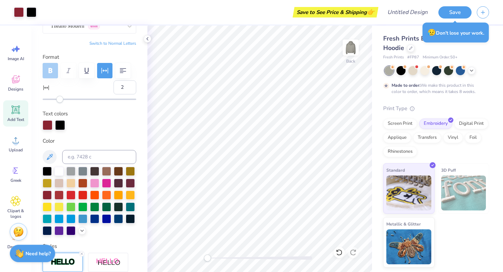
click at [53, 67] on div at bounding box center [90, 70] width 94 height 15
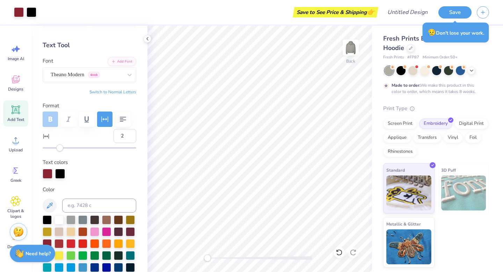
scroll to position [17, 0]
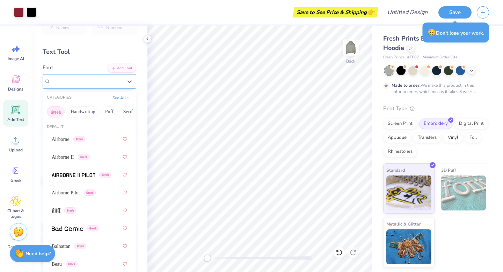
click at [82, 81] on div "Theano Modern Greek" at bounding box center [86, 81] width 73 height 11
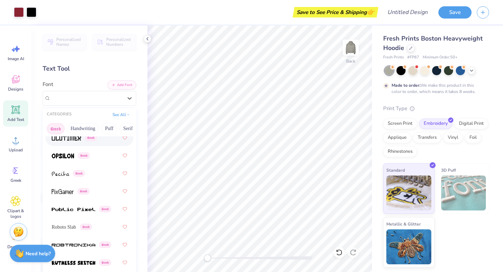
scroll to position [554, 0]
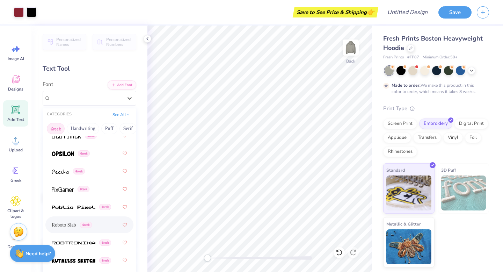
click at [75, 226] on span "Roboto Slab" at bounding box center [64, 224] width 24 height 7
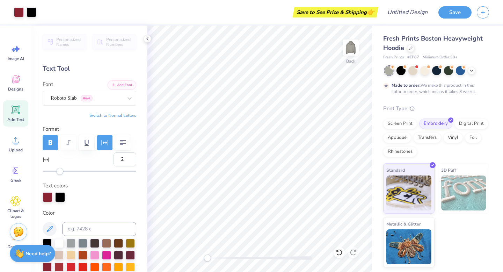
click at [48, 139] on icon "button" at bounding box center [50, 142] width 8 height 8
click at [81, 124] on div "Personalized Names Personalized Numbers Text Tool Add Font Font Roboto Slab Gre…" at bounding box center [89, 148] width 116 height 246
click at [51, 140] on icon "button" at bounding box center [51, 142] width 4 height 5
click at [51, 141] on icon "button" at bounding box center [51, 142] width 4 height 5
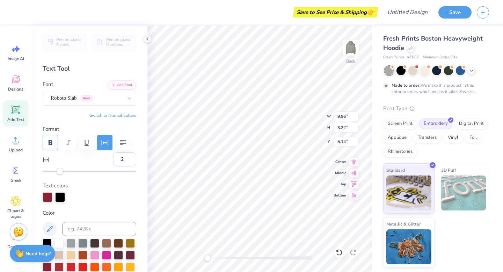
click at [43, 145] on button "button" at bounding box center [50, 142] width 15 height 15
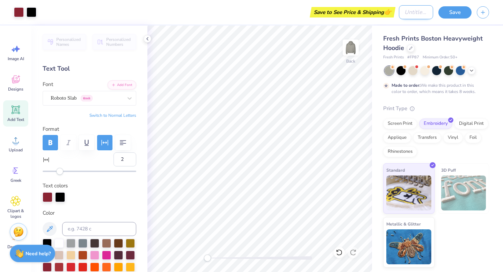
click at [416, 12] on input "Design Title" at bounding box center [416, 12] width 34 height 14
click at [418, 14] on input "DEM Hard Letter Hoodie" at bounding box center [416, 12] width 34 height 14
click at [420, 13] on input "DEM Hard Letter Hoodie" at bounding box center [416, 12] width 34 height 14
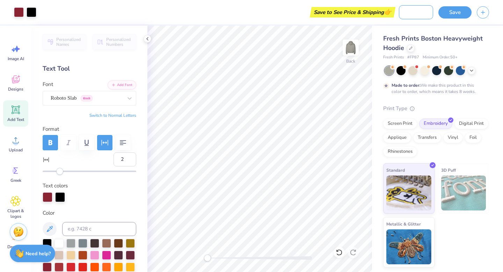
type input "DEM Hard Letters Hoodie"
click at [418, 13] on input "DEM Hard Letters Hoodie" at bounding box center [416, 12] width 34 height 14
click at [456, 13] on button "Save" at bounding box center [454, 11] width 33 height 12
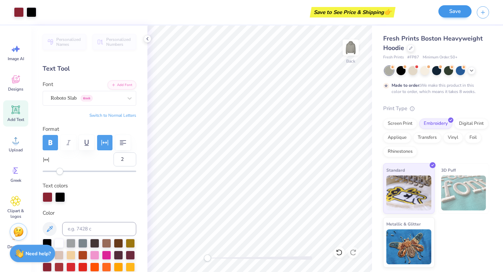
scroll to position [0, 0]
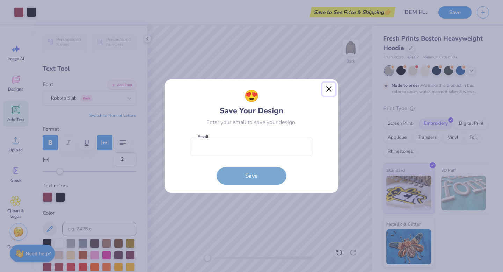
click at [328, 94] on button "Close" at bounding box center [328, 88] width 13 height 13
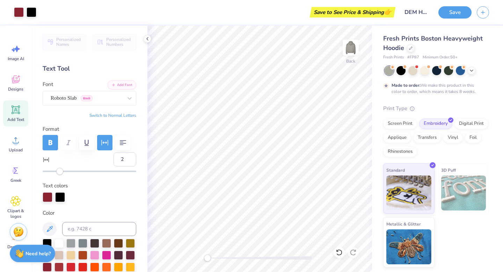
click at [252, 20] on div "Save to See Price & Shipping 👉" at bounding box center [218, 12] width 352 height 24
click at [147, 38] on icon at bounding box center [148, 39] width 6 height 6
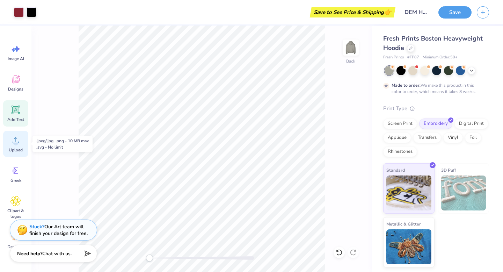
click at [15, 145] on circle at bounding box center [15, 142] width 5 height 5
click at [13, 169] on circle at bounding box center [14, 170] width 5 height 5
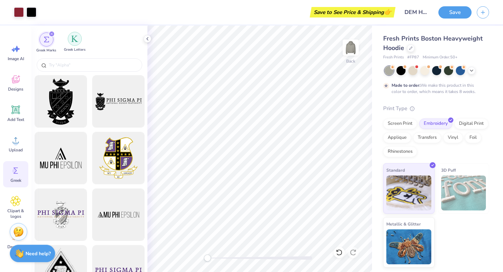
click at [73, 43] on div "filter for Greek Letters" at bounding box center [75, 39] width 14 height 14
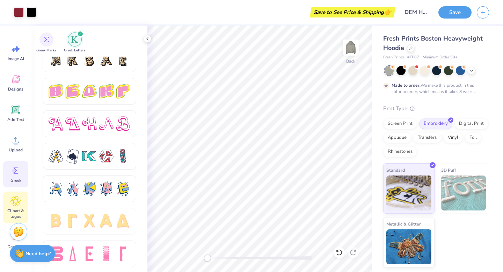
scroll to position [34, 0]
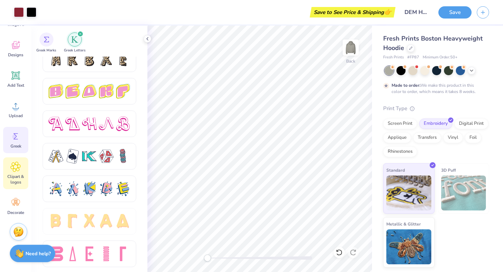
click at [15, 168] on icon at bounding box center [16, 166] width 4 height 4
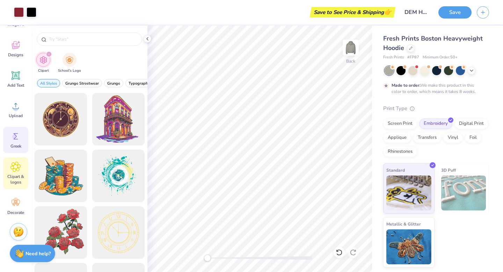
click at [15, 143] on span "Greek" at bounding box center [15, 146] width 11 height 6
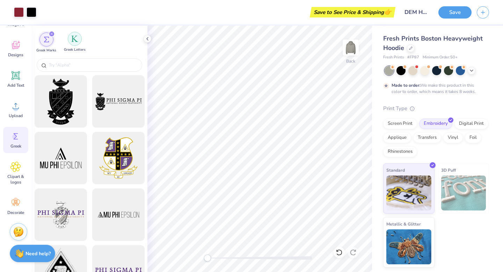
click at [80, 42] on div "filter for Greek Letters" at bounding box center [75, 39] width 14 height 14
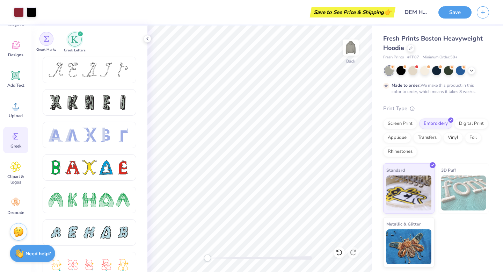
click at [53, 38] on div "filter for Greek Marks" at bounding box center [46, 39] width 14 height 14
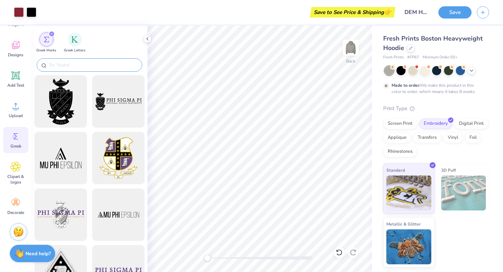
click at [73, 66] on input "text" at bounding box center [92, 64] width 89 height 7
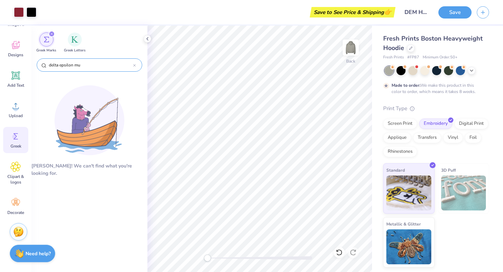
type input "delta epsilon mu"
click at [137, 67] on div "delta epsilon mu" at bounding box center [89, 64] width 105 height 13
drag, startPoint x: 134, startPoint y: 65, endPoint x: 121, endPoint y: 65, distance: 13.3
click at [134, 65] on icon at bounding box center [134, 65] width 3 height 3
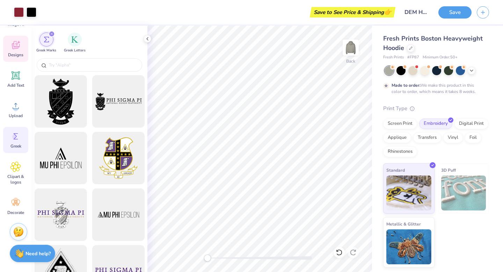
click at [16, 50] on icon at bounding box center [15, 45] width 10 height 10
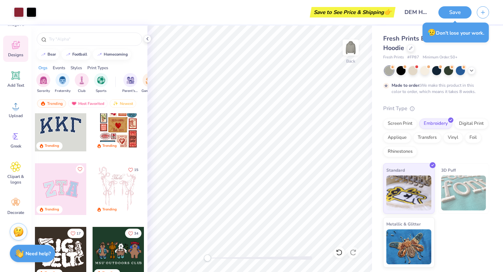
scroll to position [0, 0]
